Goal: Check status: Check status

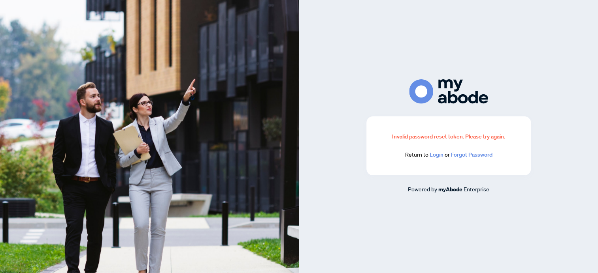
click at [437, 154] on link "Login" at bounding box center [436, 154] width 14 height 7
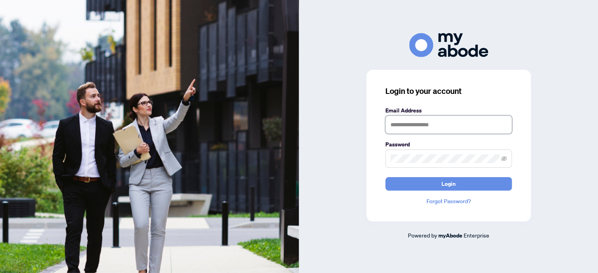
click at [421, 126] on input "text" at bounding box center [448, 125] width 126 height 18
type input "**********"
click at [385, 177] on button "Login" at bounding box center [448, 183] width 126 height 13
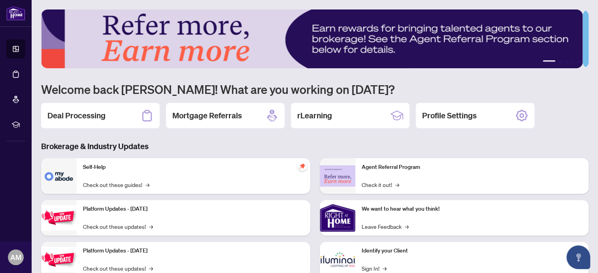
click at [94, 110] on h2 "Deal Processing" at bounding box center [76, 115] width 58 height 11
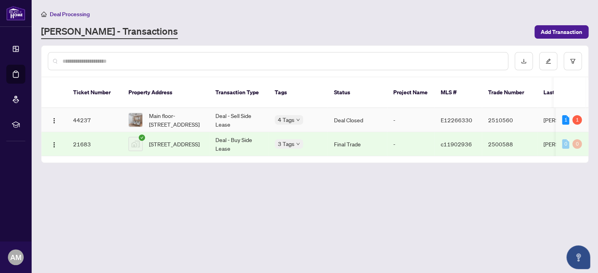
click at [331, 115] on td "Deal Closed" at bounding box center [357, 120] width 59 height 24
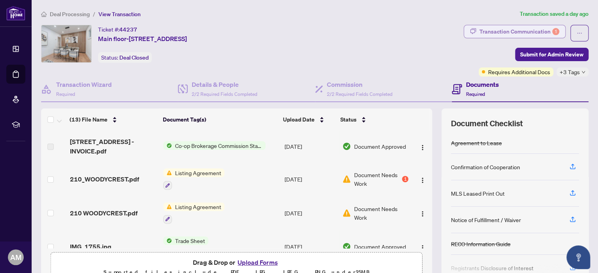
click at [521, 30] on div "Transaction Communication 1" at bounding box center [519, 31] width 80 height 13
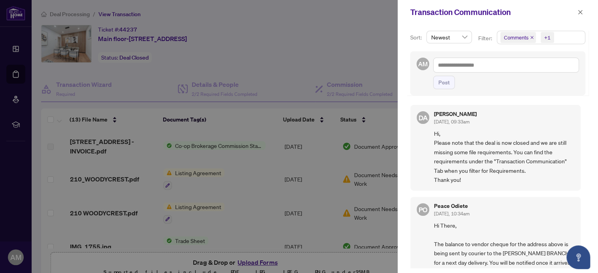
click at [357, 42] on div at bounding box center [299, 136] width 598 height 273
click at [581, 12] on icon "close" at bounding box center [580, 12] width 6 height 6
